Goal: Check status: Check status

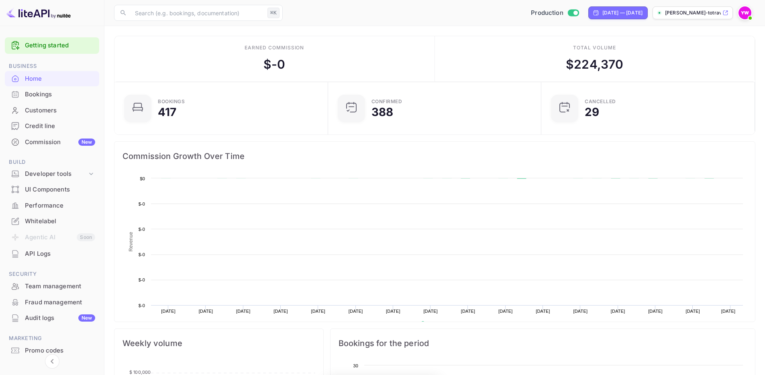
scroll to position [125, 202]
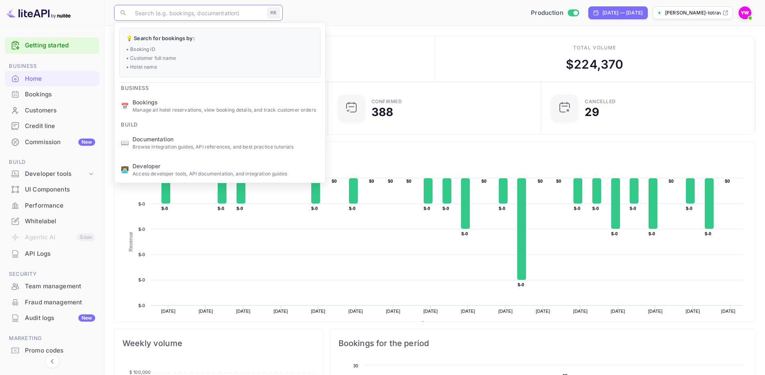
click at [152, 16] on input "text" at bounding box center [197, 13] width 134 height 16
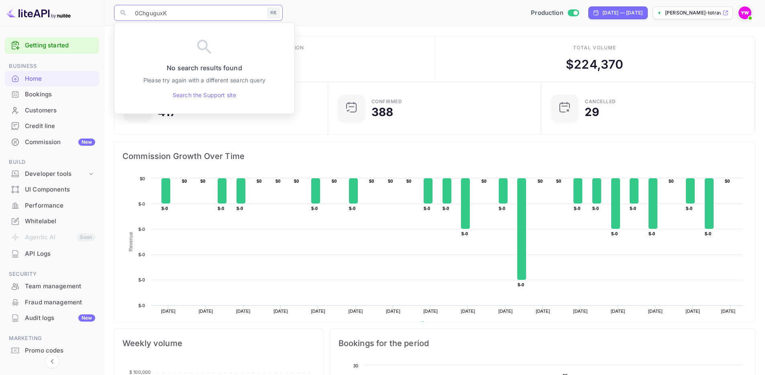
click at [149, 14] on input "0ChguguxK" at bounding box center [197, 13] width 134 height 16
click at [157, 14] on input "0ChquguxK" at bounding box center [197, 13] width 134 height 16
drag, startPoint x: 172, startPoint y: 17, endPoint x: 150, endPoint y: 15, distance: 21.8
click at [150, 15] on input "0ChququxK" at bounding box center [197, 13] width 134 height 16
type input "0Chq"
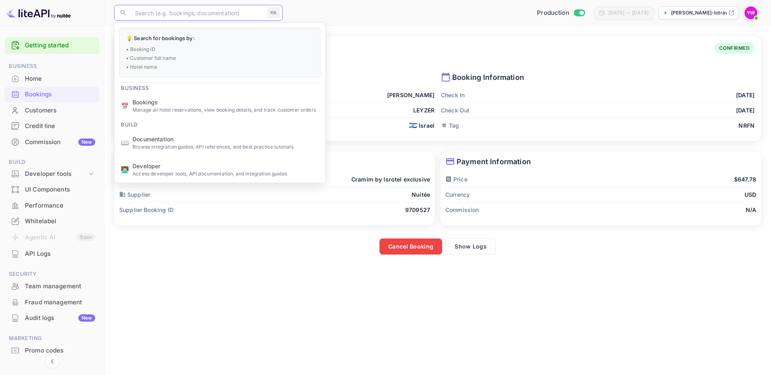
click at [380, 15] on div "Production [DATE] — [DATE] [PERSON_NAME]-totravel..." at bounding box center [524, 13] width 476 height 14
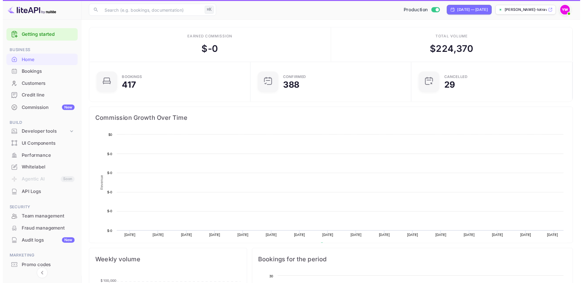
scroll to position [6, 6]
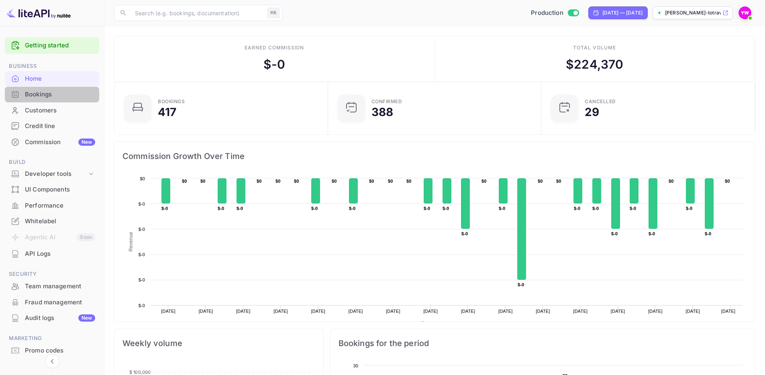
click at [37, 95] on div "Bookings" at bounding box center [60, 94] width 70 height 9
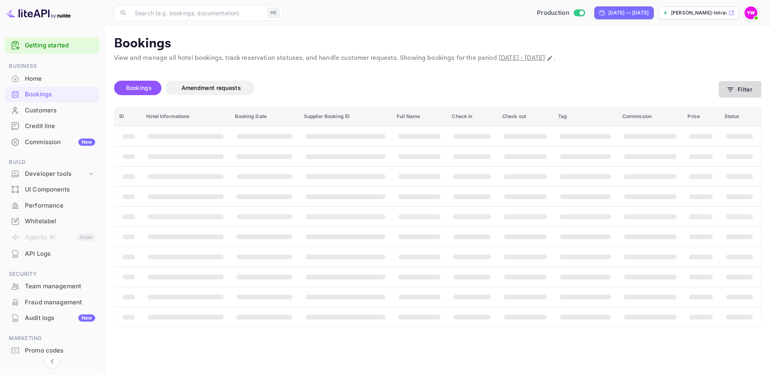
click at [735, 90] on icon "button" at bounding box center [731, 90] width 8 height 8
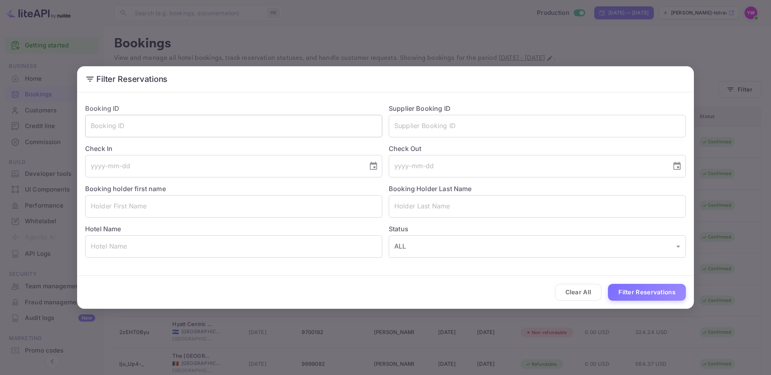
click at [176, 121] on input "text" at bounding box center [233, 126] width 297 height 22
click at [257, 126] on input "text" at bounding box center [233, 126] width 297 height 22
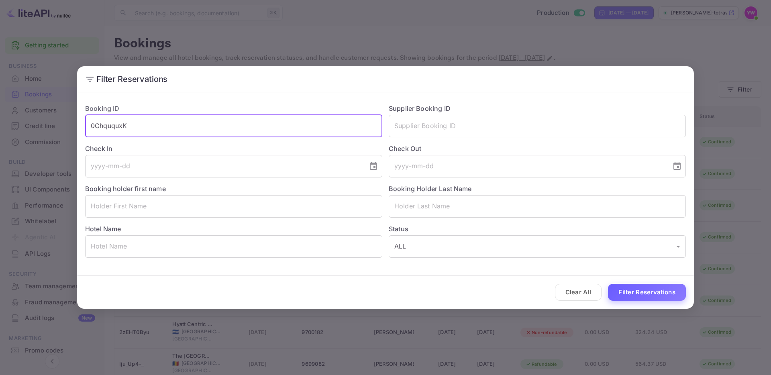
type input "0ChququxK"
click at [647, 294] on button "Filter Reservations" at bounding box center [647, 292] width 78 height 17
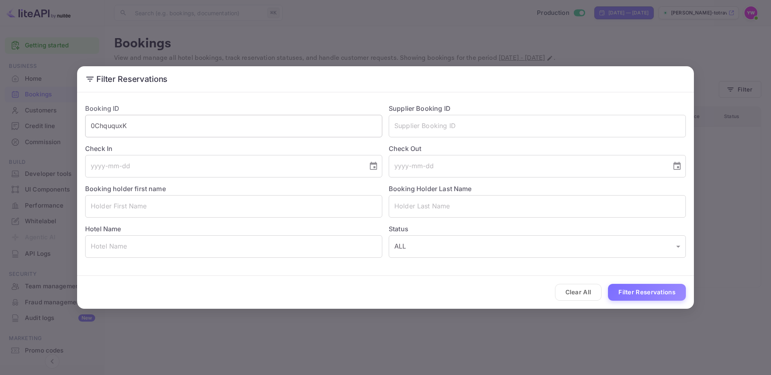
click at [112, 125] on input "0ChququxK" at bounding box center [233, 126] width 297 height 22
click at [651, 347] on div "Filter Reservations Booking ID 0ChququxK ​ Supplier Booking ID ​ Check In ​ Che…" at bounding box center [385, 187] width 771 height 375
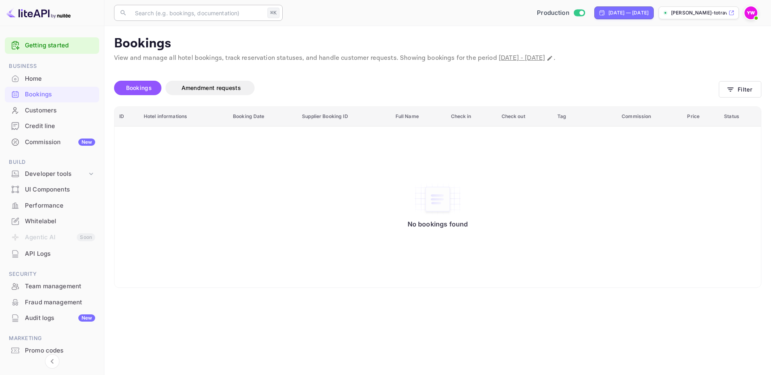
click at [199, 14] on input "text" at bounding box center [197, 13] width 134 height 16
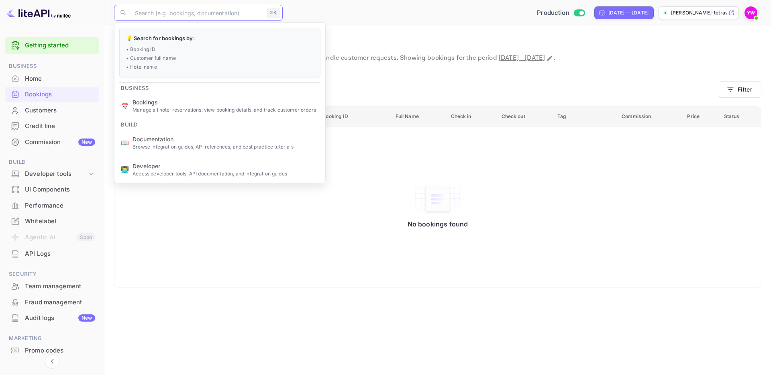
paste input "0ChququxK"
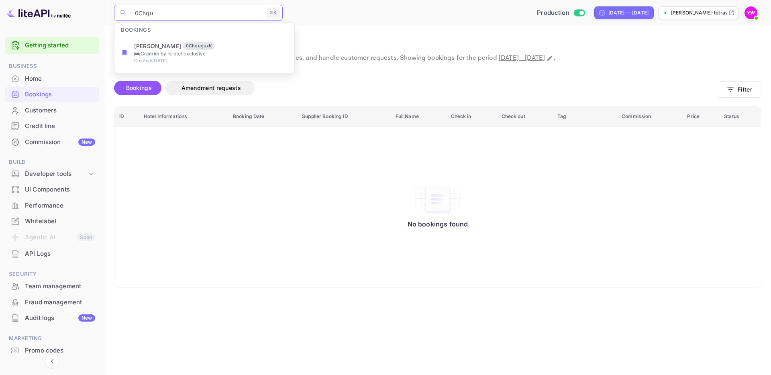
type input "0Chq"
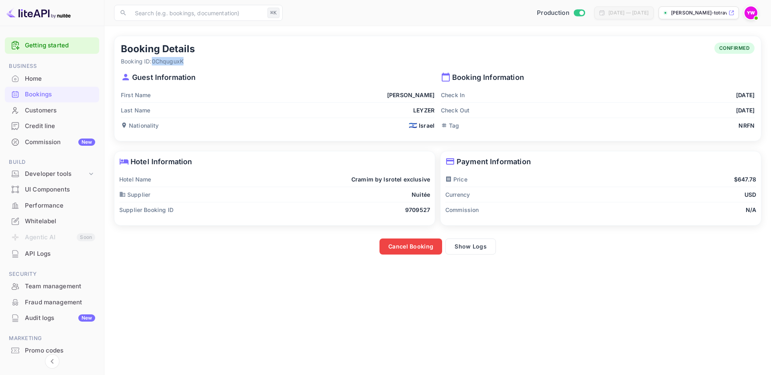
drag, startPoint x: 196, startPoint y: 62, endPoint x: 153, endPoint y: 64, distance: 43.0
click at [153, 64] on div "Booking Details Booking ID: 0ChquguxK CONFIRMED" at bounding box center [438, 54] width 634 height 23
copy p "0ChquguxK"
click at [46, 94] on div "Bookings" at bounding box center [60, 94] width 70 height 9
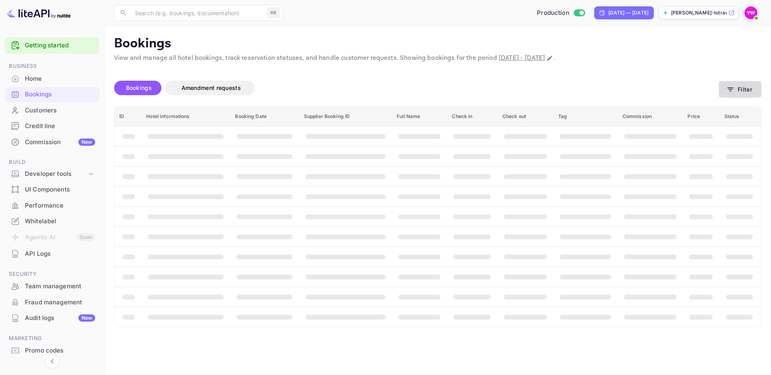
click at [742, 90] on button "Filter" at bounding box center [740, 89] width 43 height 16
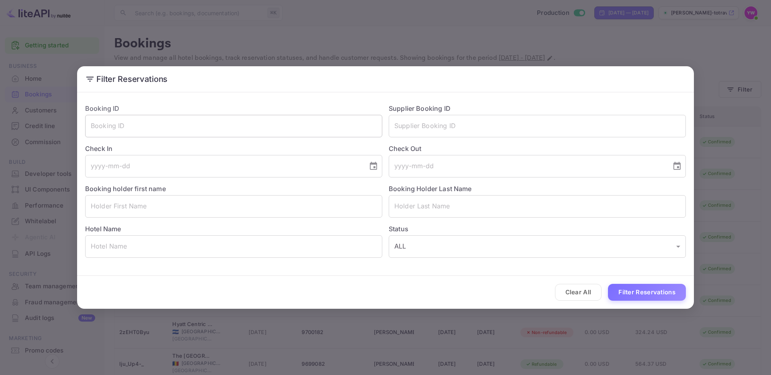
click at [235, 126] on input "text" at bounding box center [233, 126] width 297 height 22
paste input "0ChquguxK"
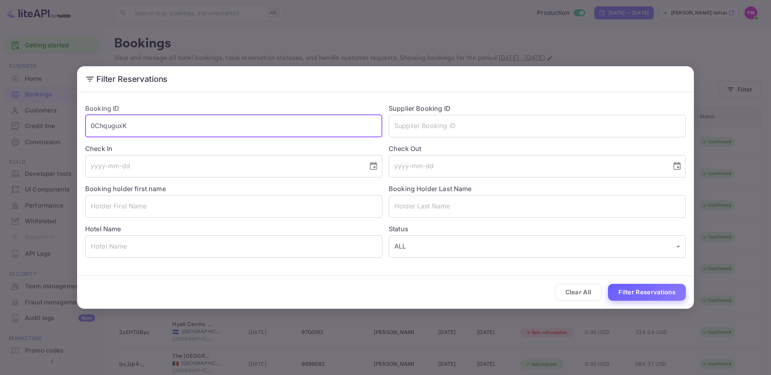
type input "0ChquguxK"
click at [634, 290] on button "Filter Reservations" at bounding box center [647, 292] width 78 height 17
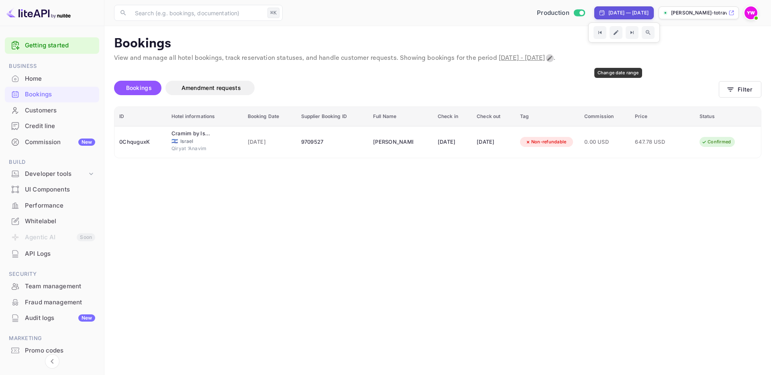
click at [553, 58] on icon "Change date range" at bounding box center [550, 58] width 6 height 6
select select "7"
select select "2025"
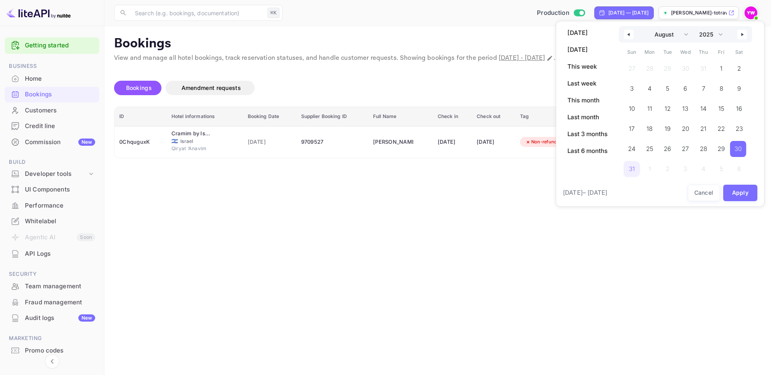
click at [489, 262] on div at bounding box center [385, 187] width 771 height 375
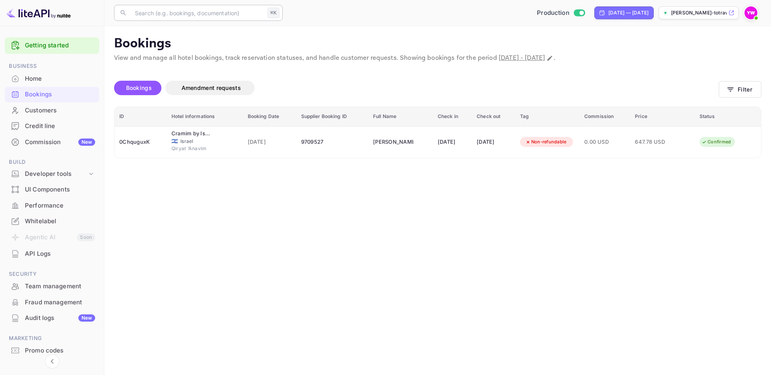
click at [180, 14] on input "text" at bounding box center [197, 13] width 134 height 16
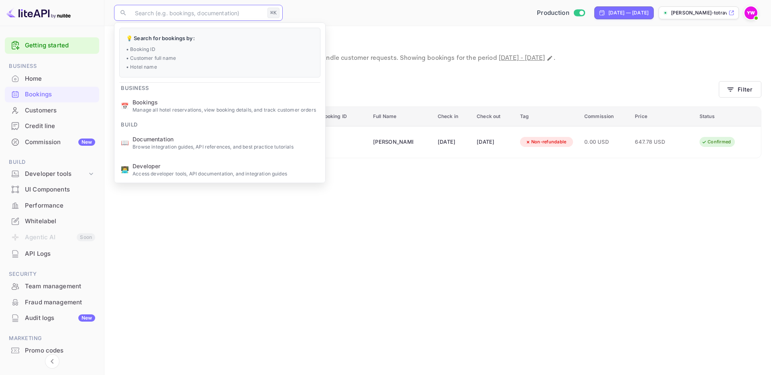
paste input "0ChquguxK"
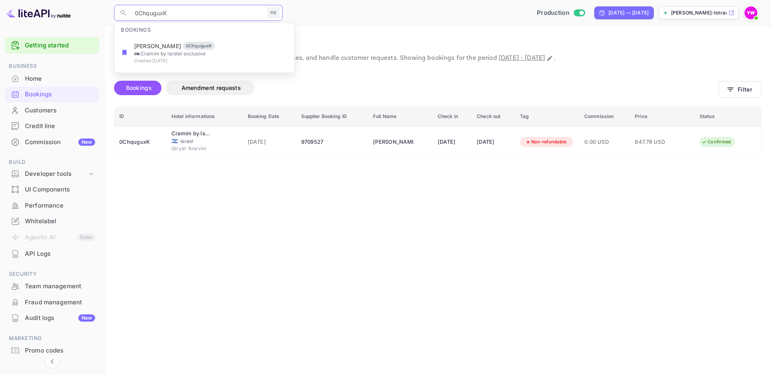
type input "0ChquguxK"
click at [453, 198] on main "Bookings View and manage all hotel bookings, track reservation statuses, and ha…" at bounding box center [437, 200] width 667 height 349
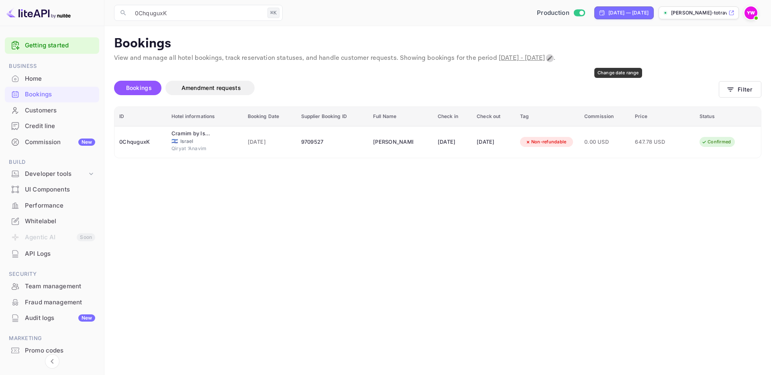
click at [552, 59] on icon "Change date range" at bounding box center [550, 58] width 5 height 5
select select "7"
select select "2025"
